Goal: Information Seeking & Learning: Check status

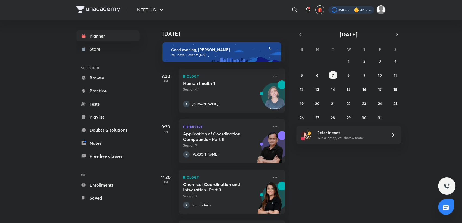
click at [348, 13] on div at bounding box center [352, 10] width 46 height 8
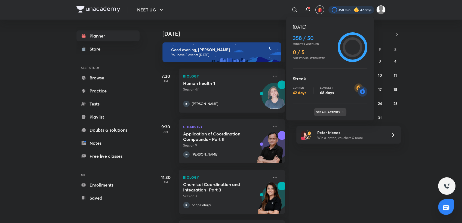
click at [340, 109] on div "See all activity" at bounding box center [330, 112] width 32 height 8
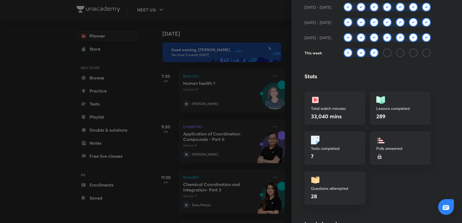
scroll to position [93, 0]
click at [251, 38] on div at bounding box center [231, 111] width 462 height 223
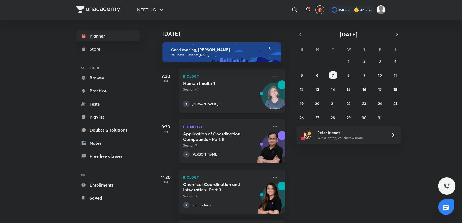
scroll to position [101, 0]
